Goal: Check status: Check status

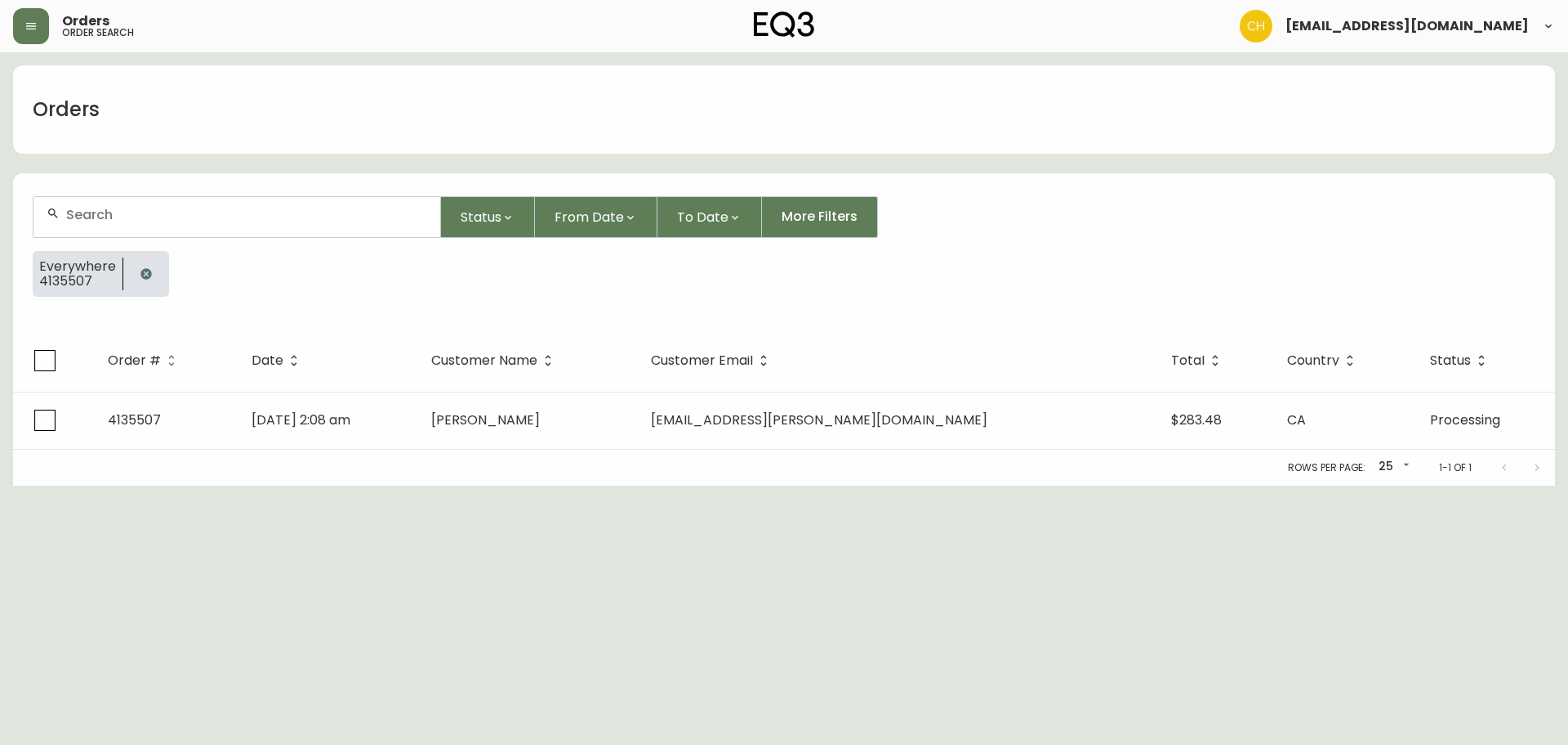
click at [85, 202] on div at bounding box center [236, 217] width 407 height 40
click at [115, 211] on input "text" at bounding box center [246, 214] width 361 height 15
type input "4135513"
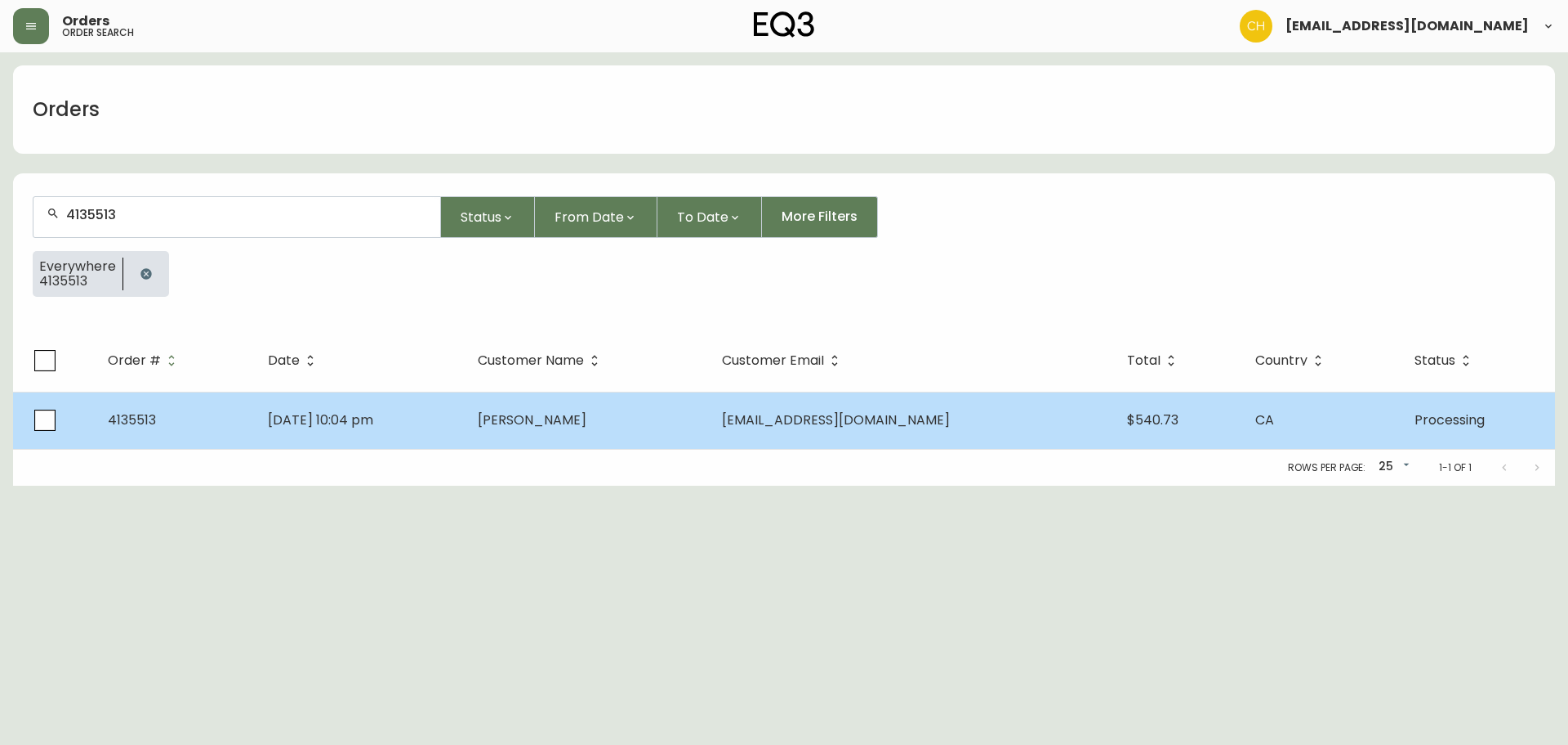
click at [547, 421] on td "[PERSON_NAME]" at bounding box center [587, 420] width 245 height 57
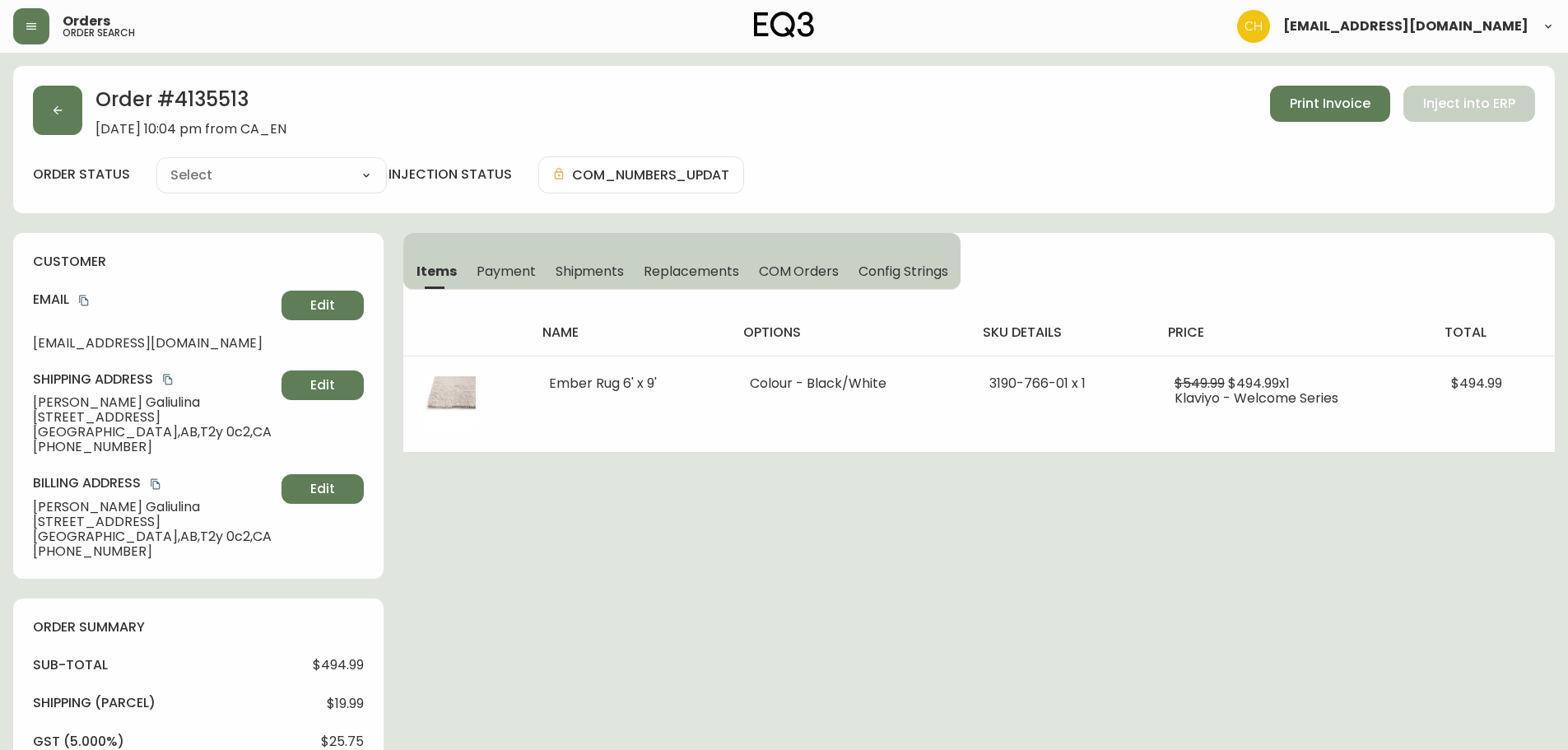
type input "Processing"
select select "PROCESSING"
click at [72, 97] on button "button" at bounding box center [57, 110] width 50 height 50
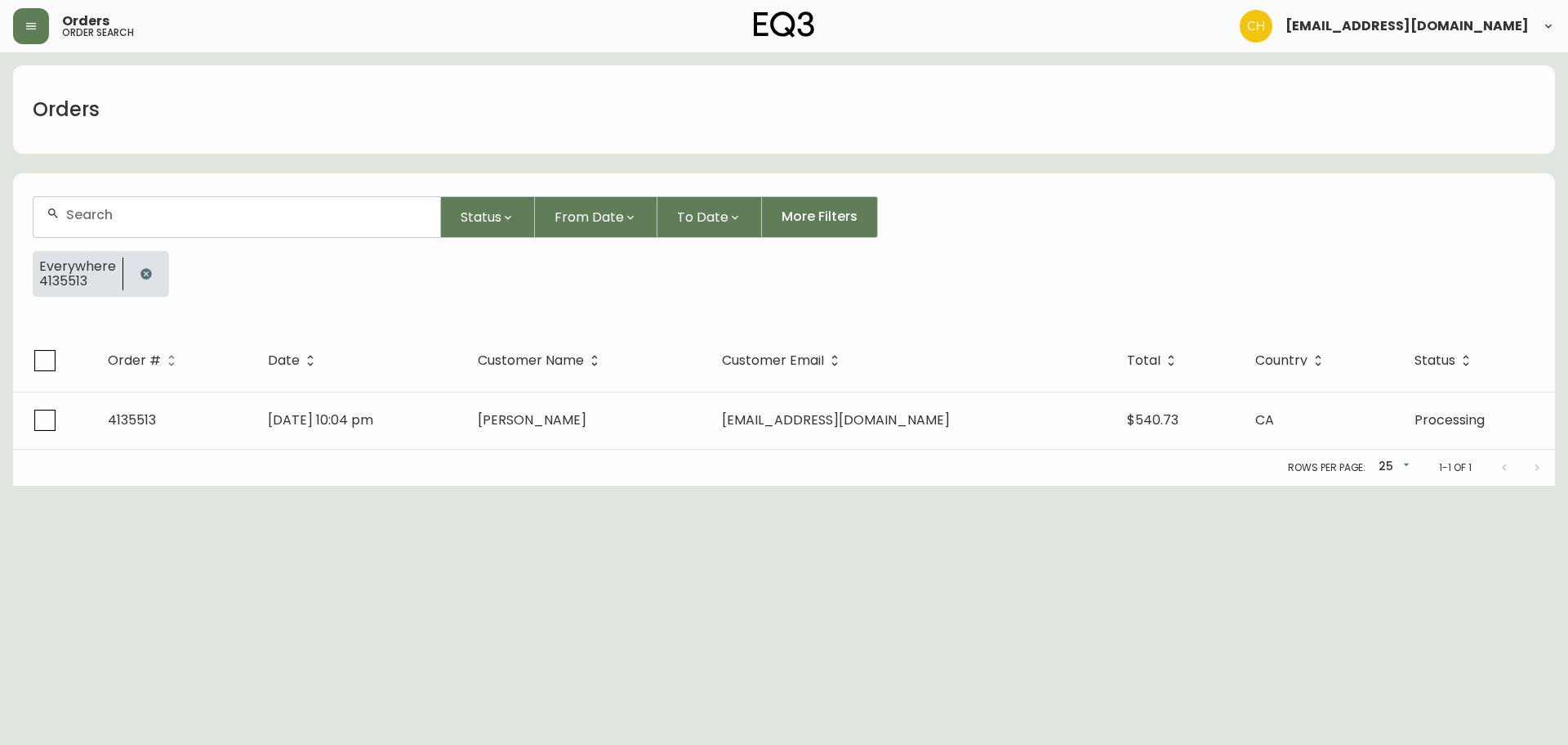
click at [102, 209] on input "text" at bounding box center [246, 214] width 361 height 15
type input "4135511"
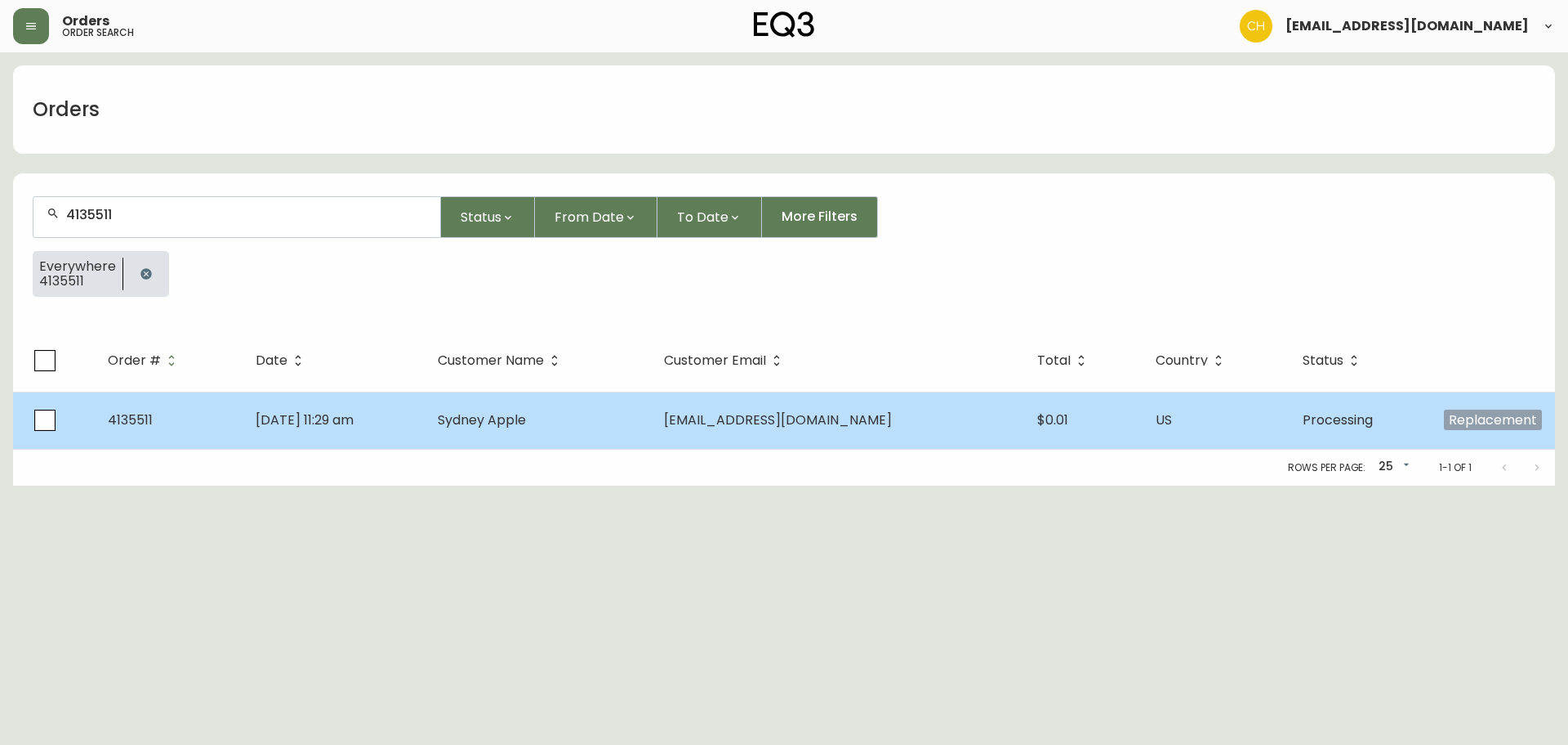
click at [424, 404] on td "[DATE] 11:29 am" at bounding box center [334, 420] width 183 height 57
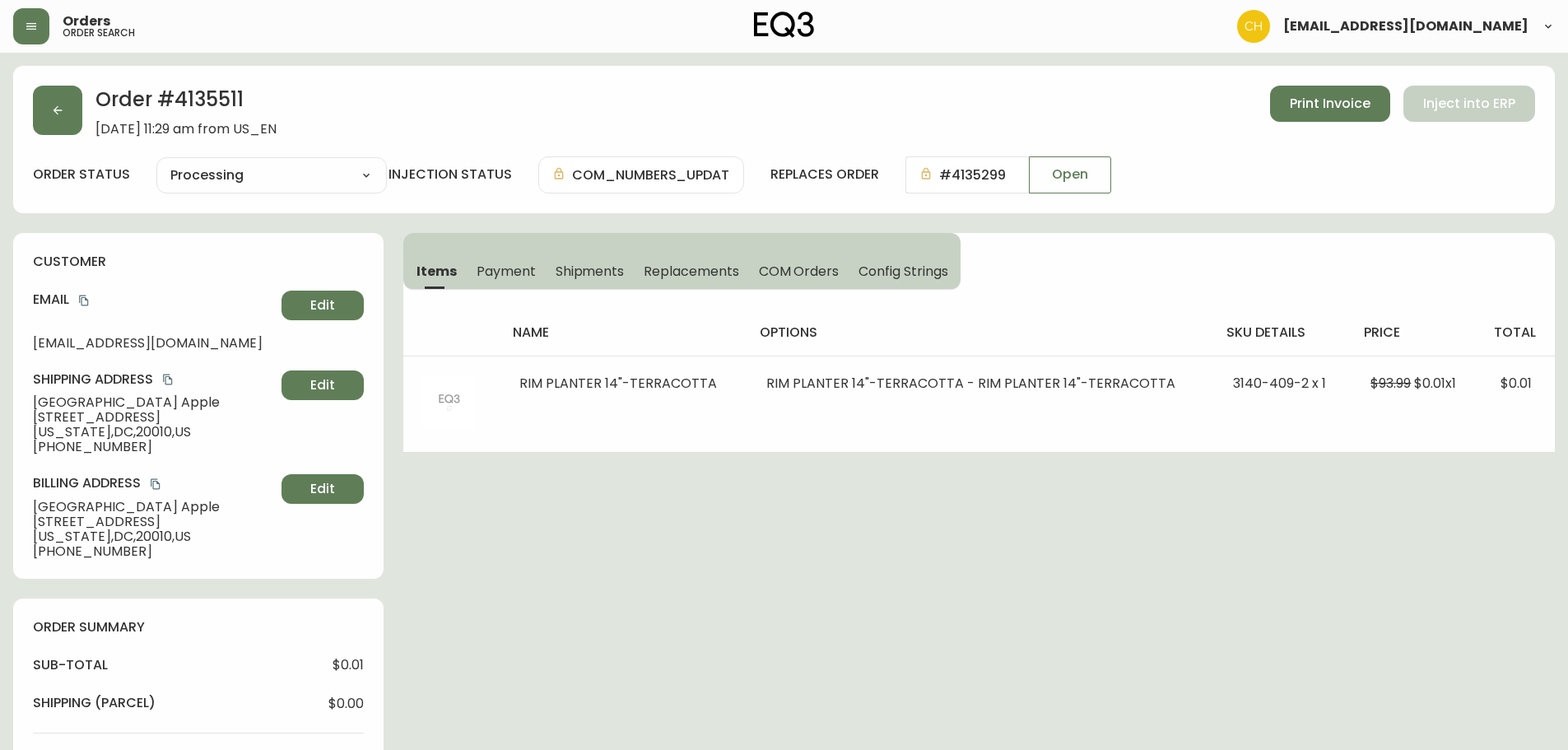
type input "Processing"
select select "PROCESSING"
